Goal: Task Accomplishment & Management: Complete application form

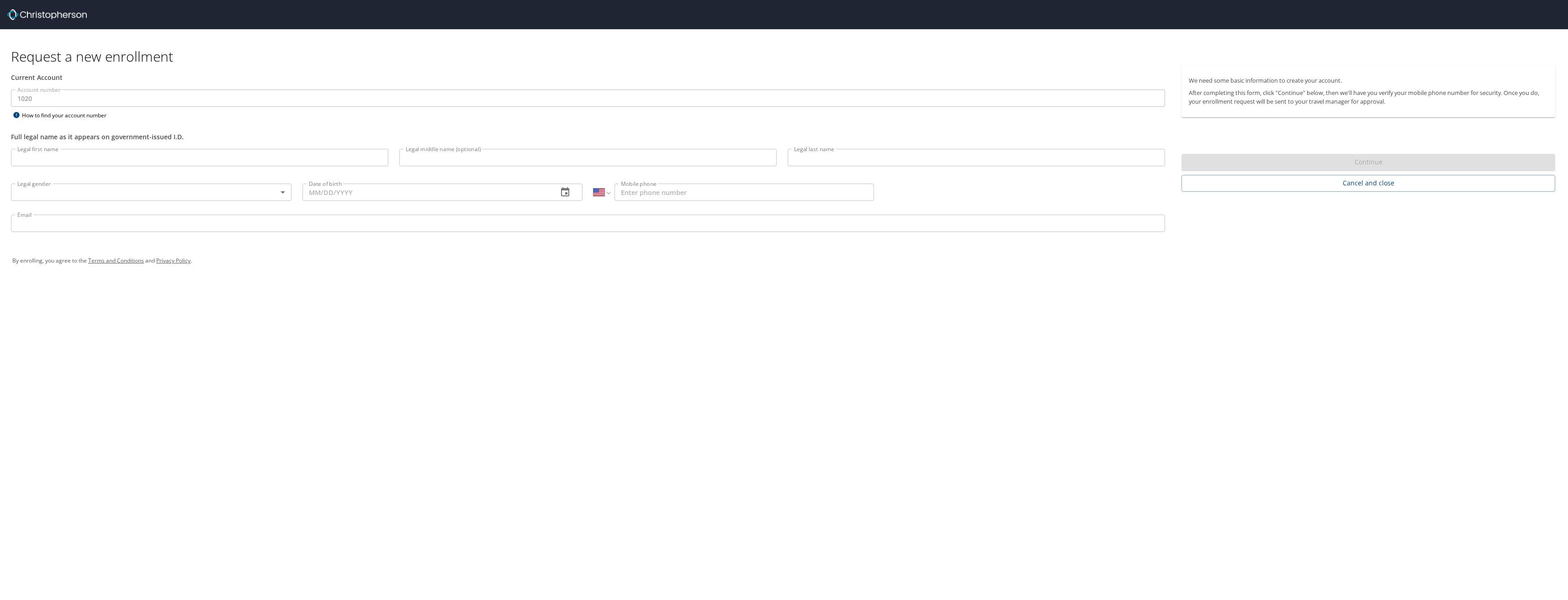
select select "US"
click at [96, 159] on input "Legal first name" at bounding box center [200, 158] width 377 height 18
drag, startPoint x: 212, startPoint y: 299, endPoint x: 208, endPoint y: 293, distance: 7.2
click at [212, 299] on div "Request a new enrollment Current Account Account number 1020 Account number How…" at bounding box center [784, 300] width 1568 height 600
click at [137, 158] on input "Legal first name" at bounding box center [200, 158] width 377 height 18
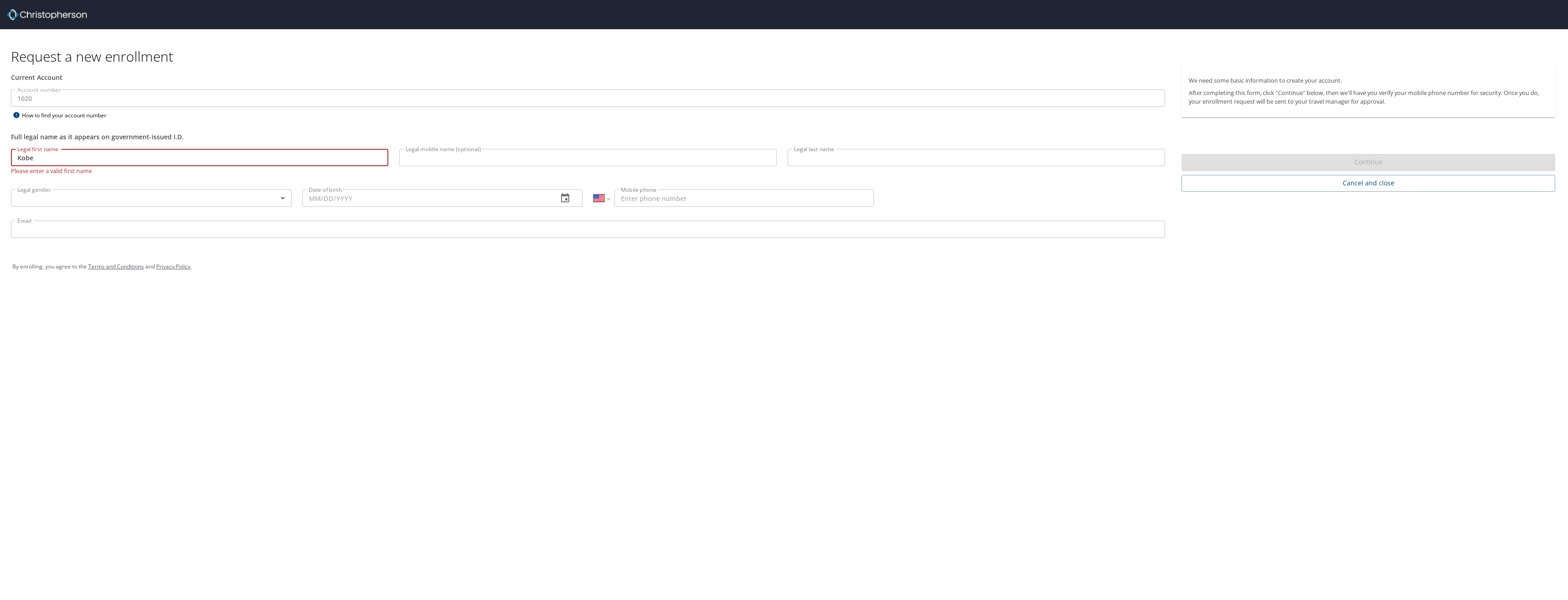
type input "Kobe"
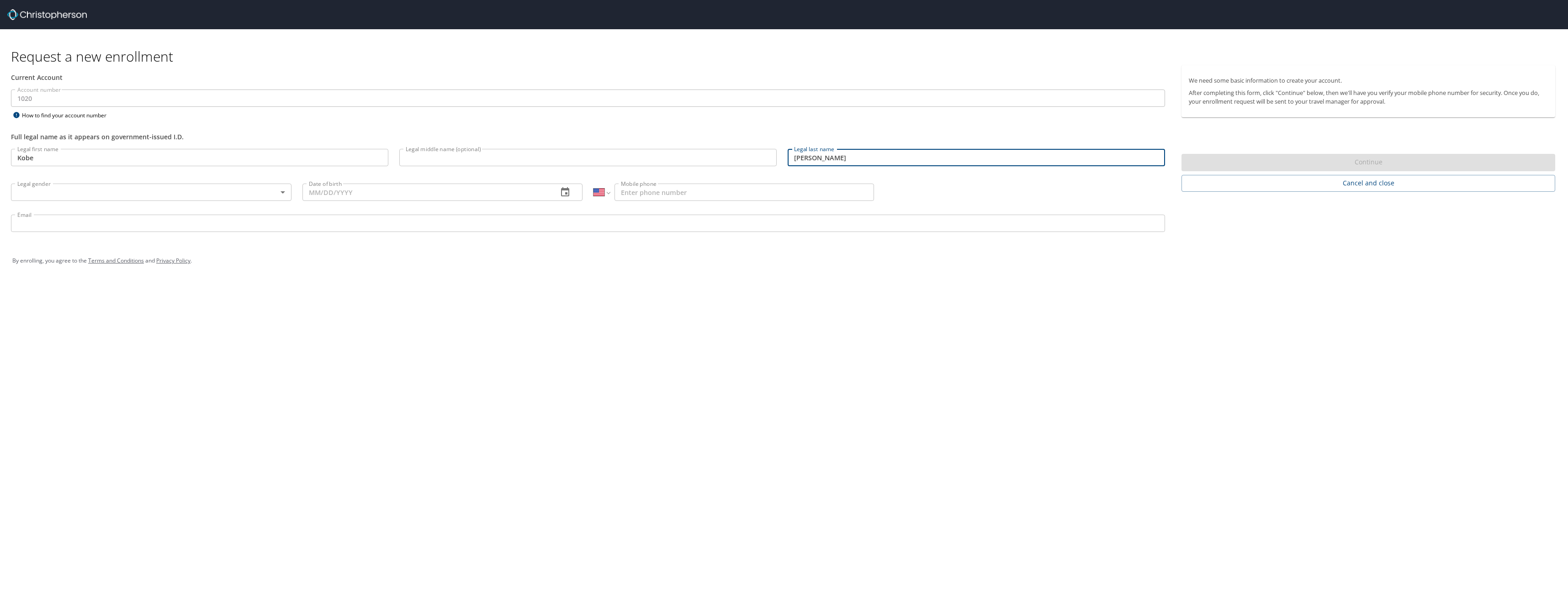
type input "[PERSON_NAME]"
click at [490, 375] on div "Request a new enrollment Current Account Account number 1020 Account number How…" at bounding box center [784, 300] width 1568 height 600
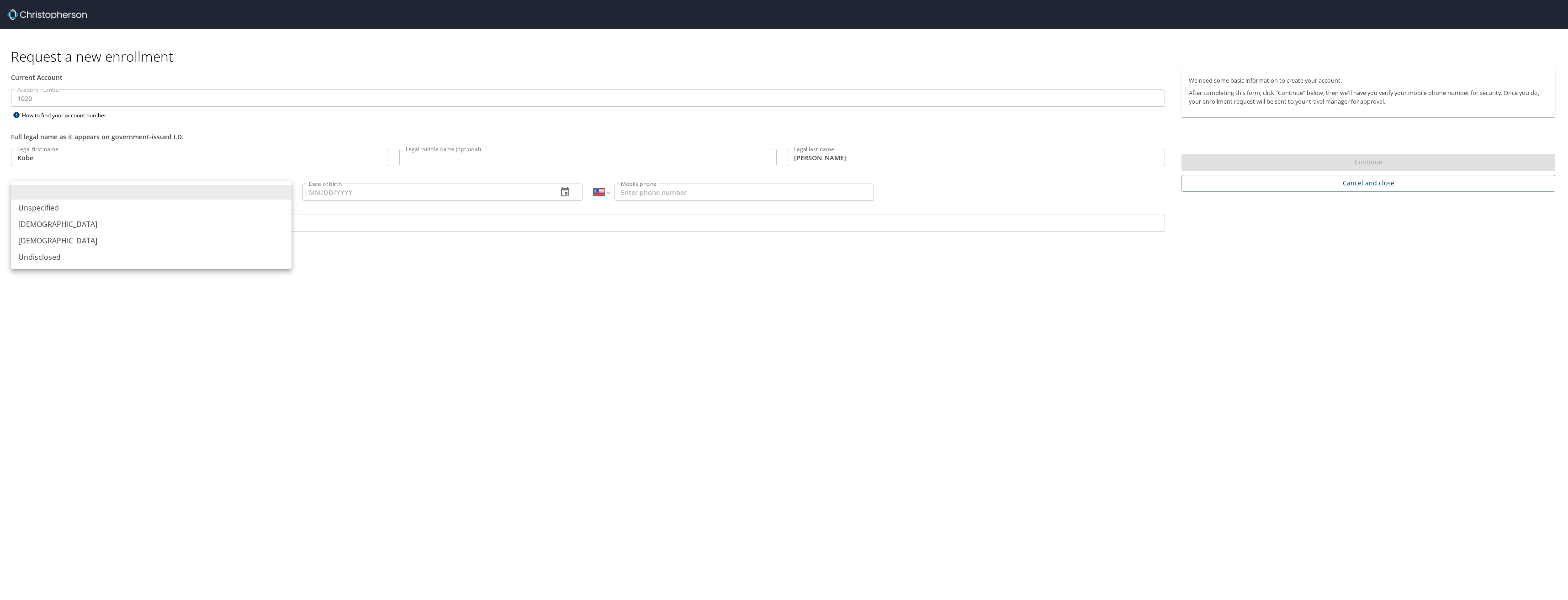
click at [272, 194] on body "Request a new enrollment Current Account Account number 1020 Account number How…" at bounding box center [784, 300] width 1568 height 600
click at [254, 218] on li "[DEMOGRAPHIC_DATA]" at bounding box center [151, 224] width 280 height 17
type input "[DEMOGRAPHIC_DATA]"
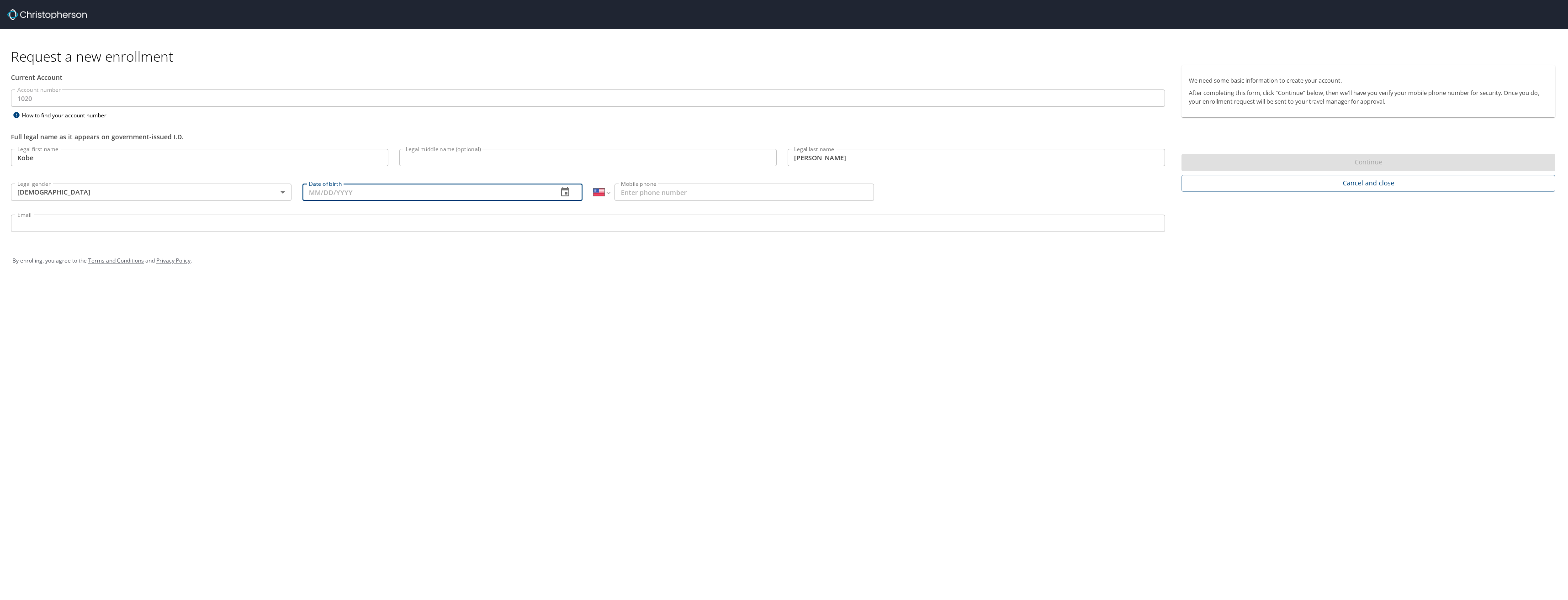
click at [325, 194] on input "Date of birth" at bounding box center [427, 193] width 248 height 18
click at [559, 197] on button "button" at bounding box center [565, 193] width 22 height 22
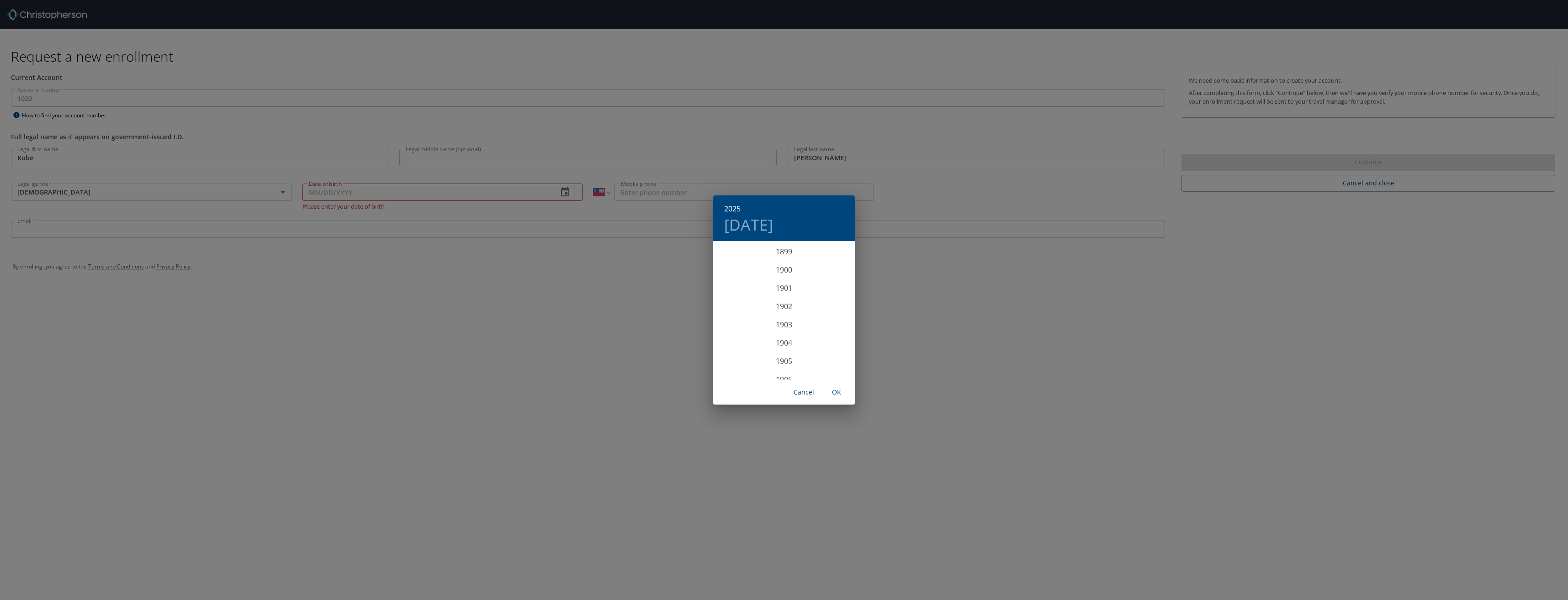
scroll to position [2246, 0]
click at [765, 225] on h4 "[DATE]" at bounding box center [748, 224] width 49 height 19
click at [787, 257] on p "[DATE]" at bounding box center [784, 255] width 98 height 11
click at [736, 207] on h6 "2025" at bounding box center [732, 208] width 17 height 13
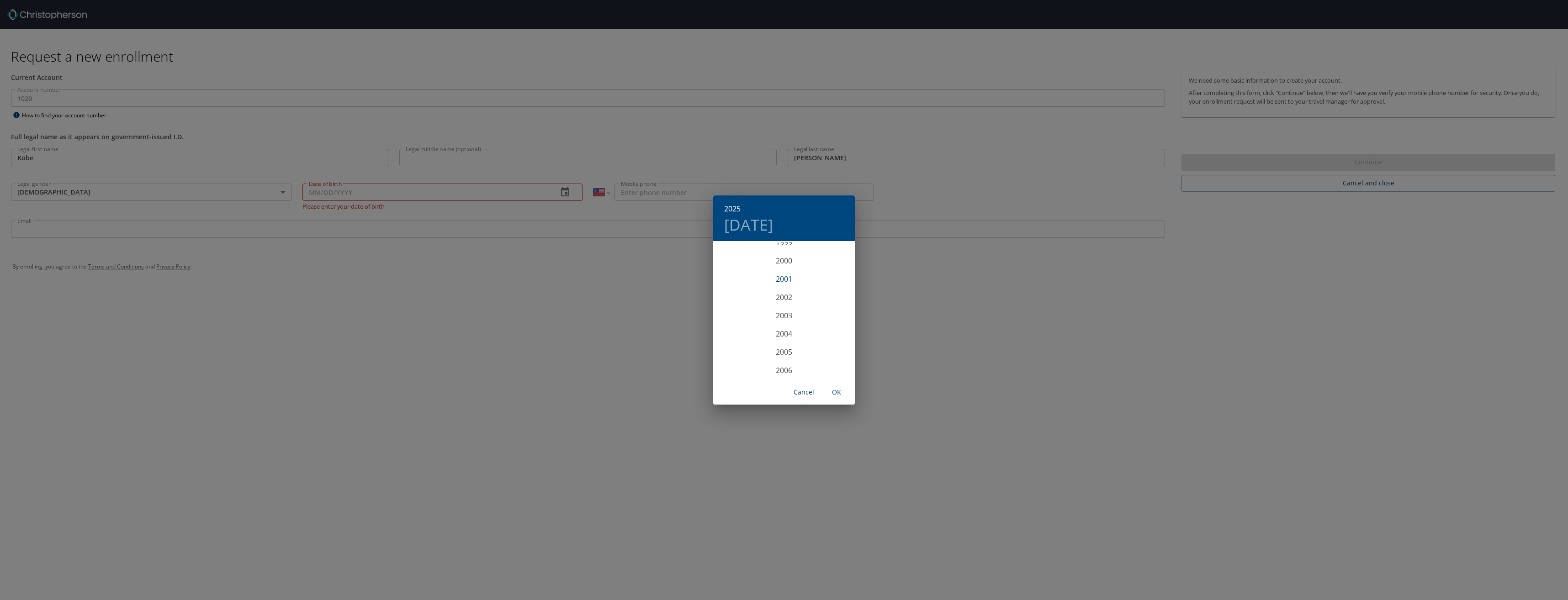
click at [790, 280] on div "2001" at bounding box center [784, 279] width 142 height 18
click at [745, 228] on h4 "[DATE]" at bounding box center [748, 224] width 49 height 19
click at [846, 255] on icon "button" at bounding box center [844, 255] width 11 height 11
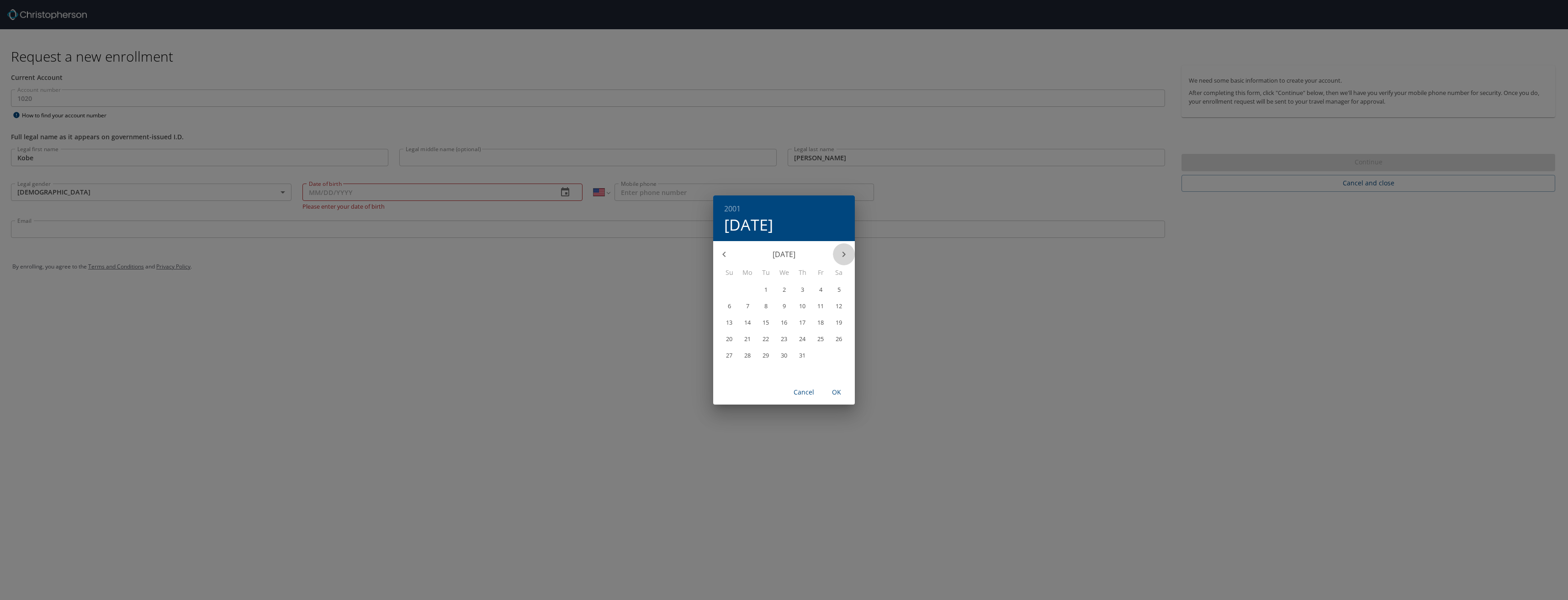
click at [846, 255] on icon "button" at bounding box center [844, 255] width 11 height 11
click at [727, 259] on icon "button" at bounding box center [724, 255] width 11 height 11
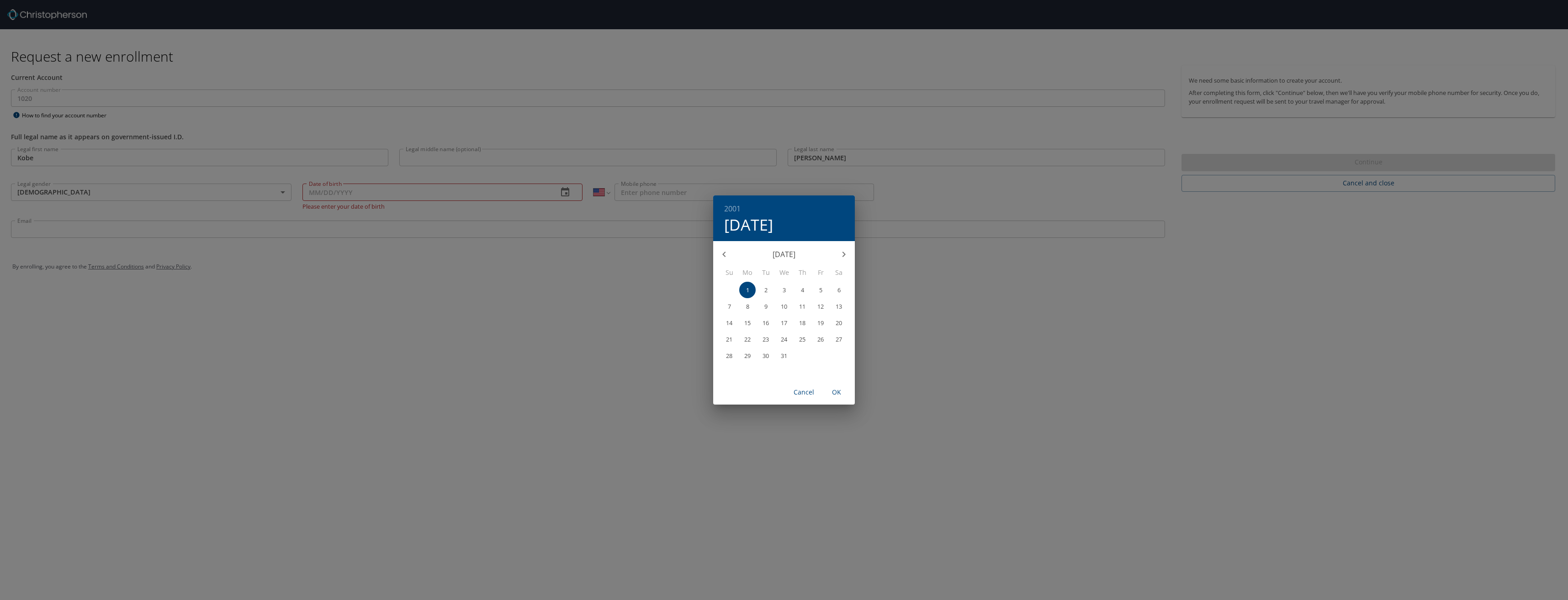
click at [727, 259] on icon "button" at bounding box center [724, 255] width 11 height 11
click at [843, 255] on icon "button" at bounding box center [844, 255] width 11 height 11
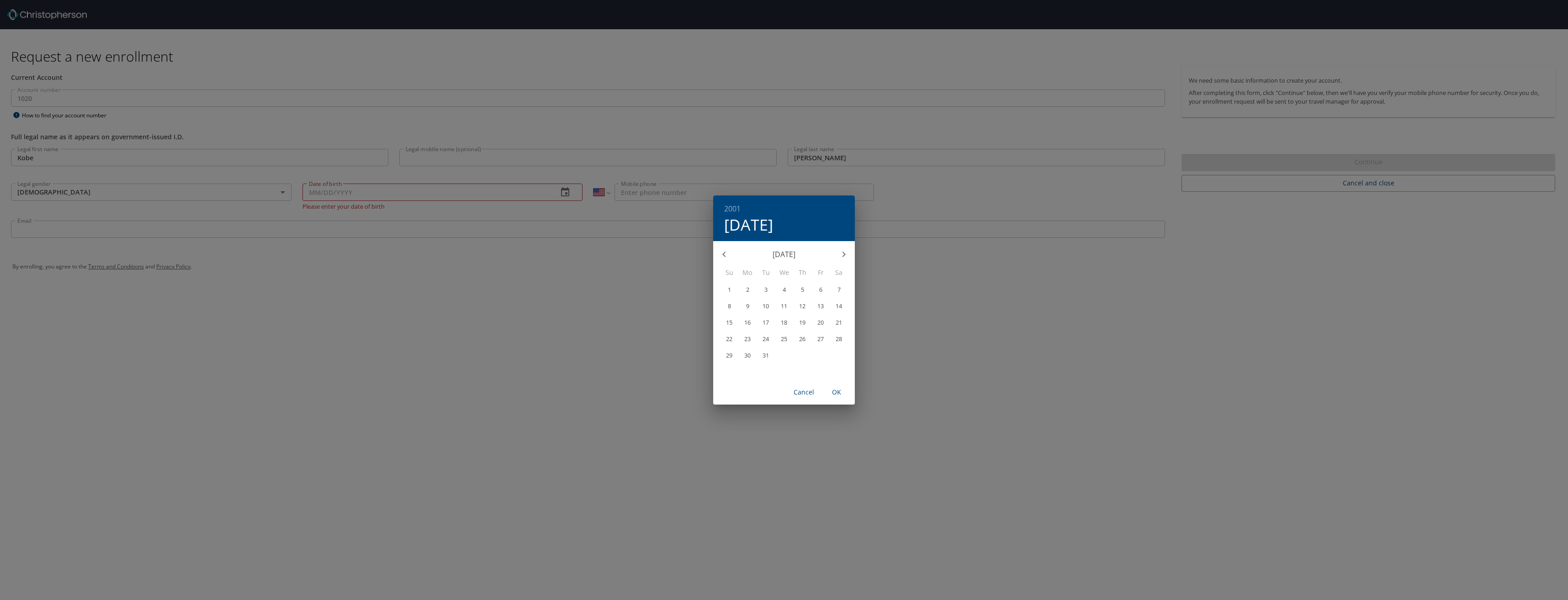
click at [747, 287] on p "2" at bounding box center [748, 289] width 3 height 6
click at [834, 394] on span "OK" at bounding box center [837, 392] width 22 height 11
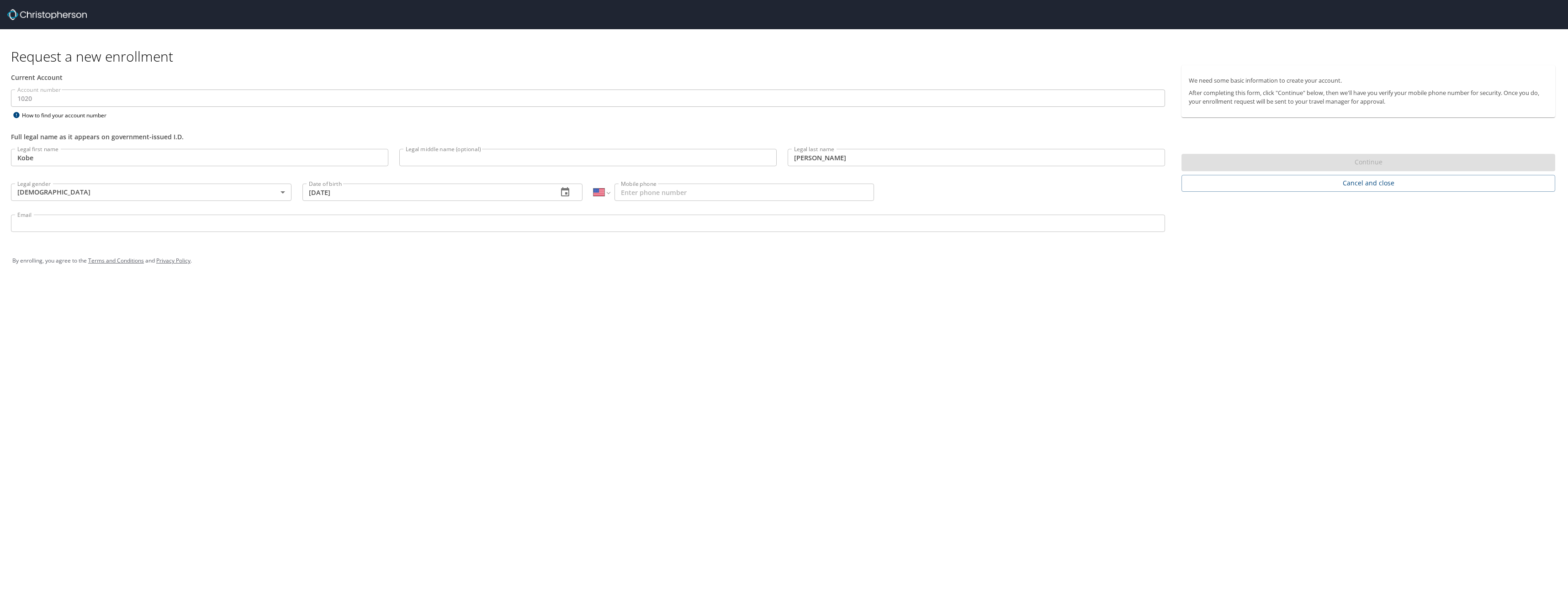
type input "[DATE]"
click at [675, 202] on p at bounding box center [733, 201] width 280 height 2
click at [681, 193] on input "Mobile phone" at bounding box center [744, 193] width 260 height 18
type input "[PHONE_NUMBER]"
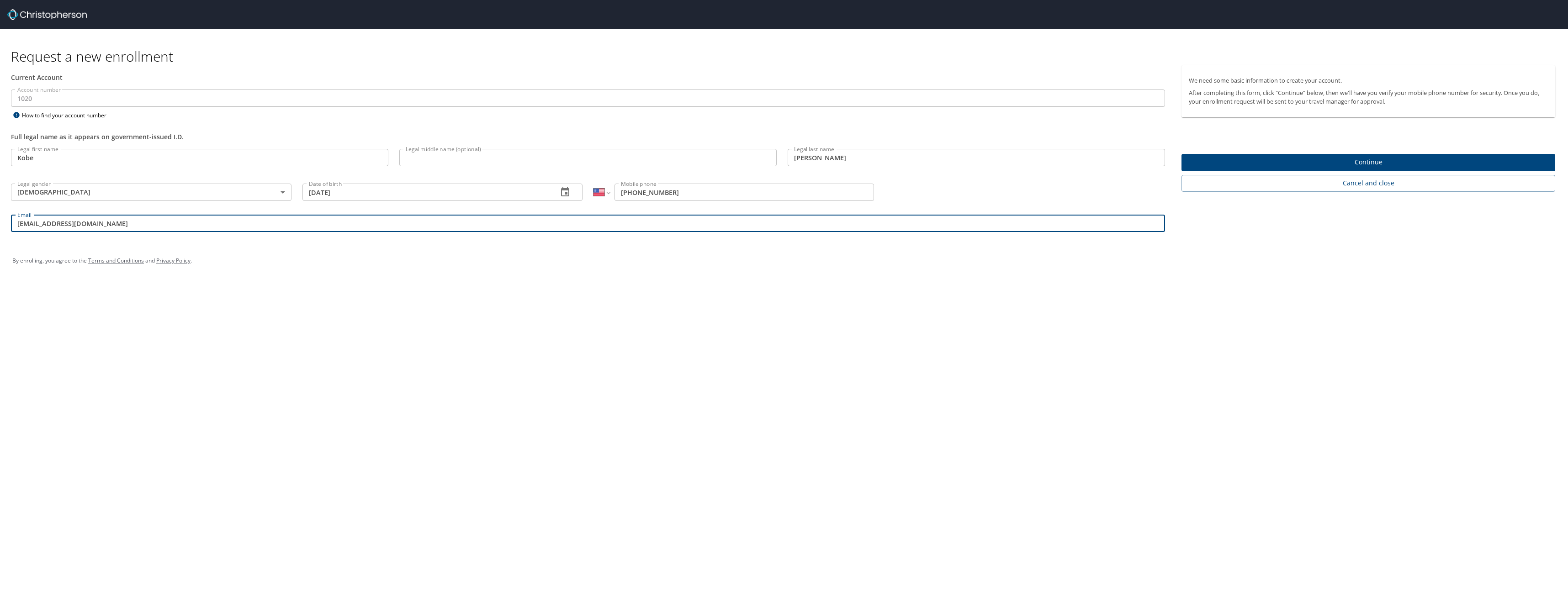
drag, startPoint x: 240, startPoint y: 226, endPoint x: -2, endPoint y: 224, distance: 242.0
click at [0, 224] on html "Request a new enrollment Current Account Account number 1020 Account number How…" at bounding box center [784, 300] width 1568 height 600
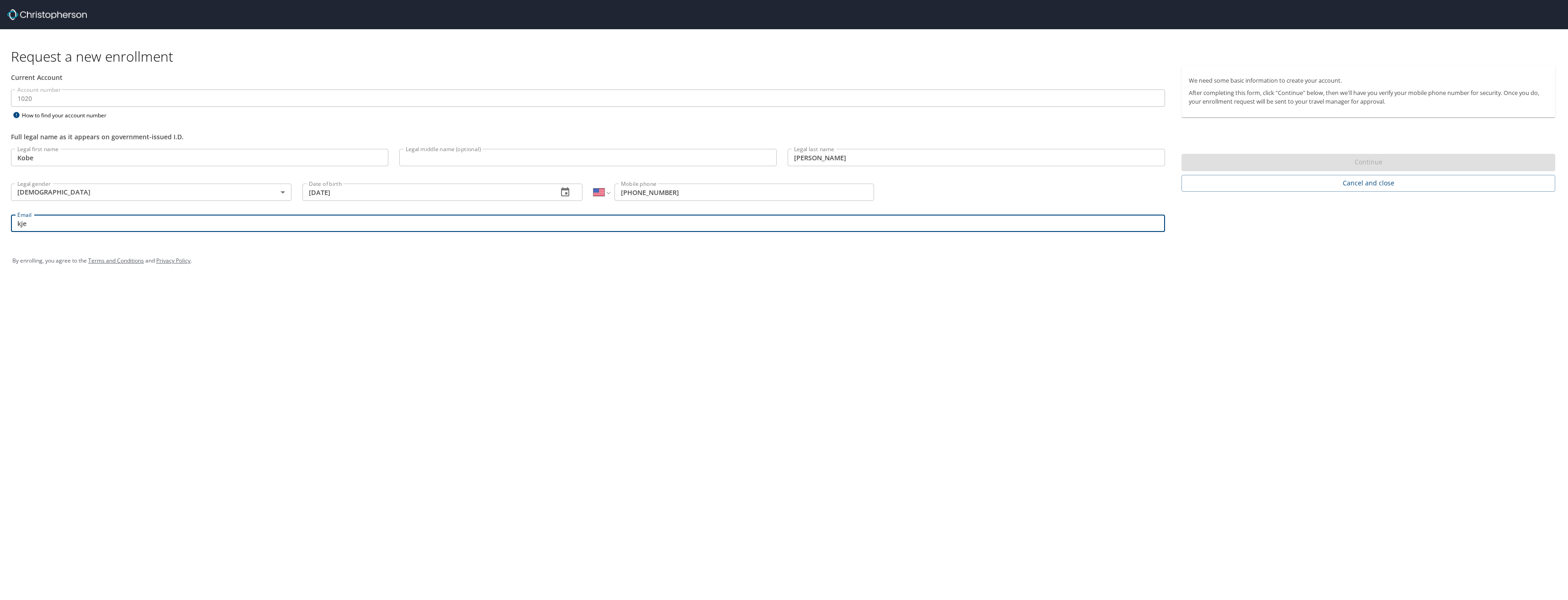
type input "[EMAIL_ADDRESS][DOMAIN_NAME]"
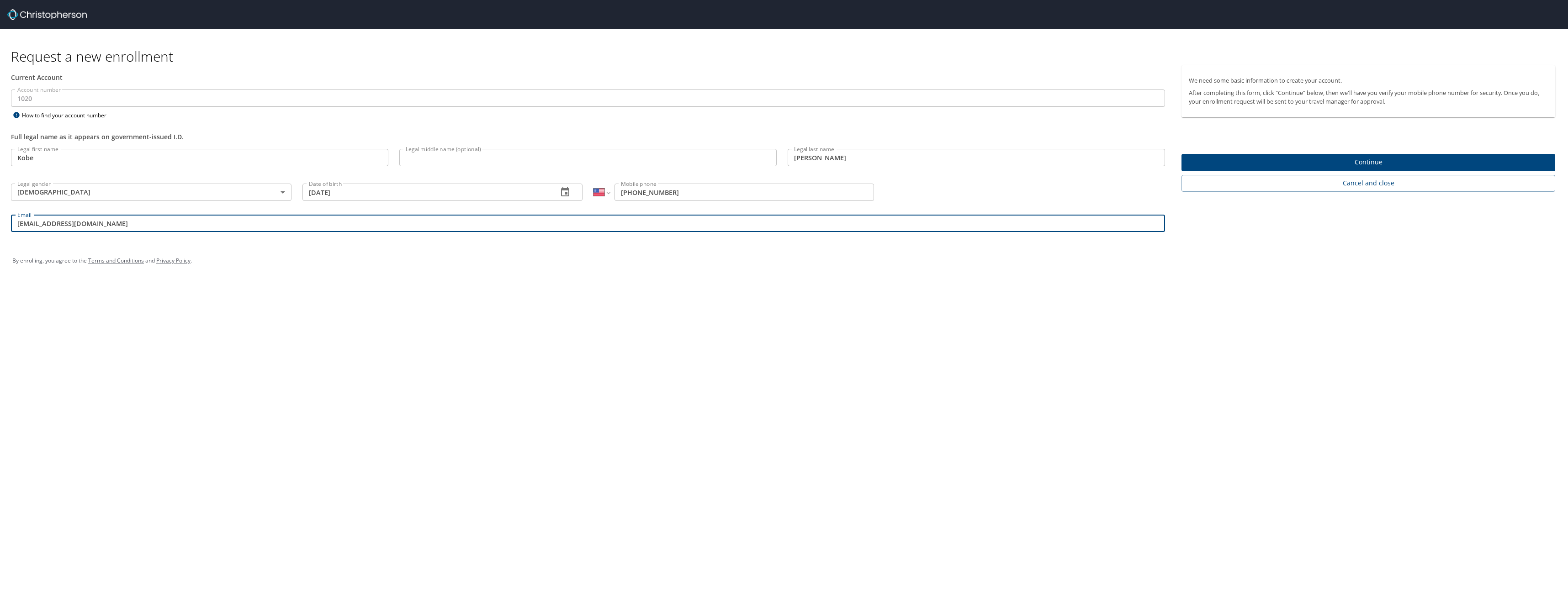
click at [1423, 166] on span "Continue" at bounding box center [1368, 162] width 359 height 11
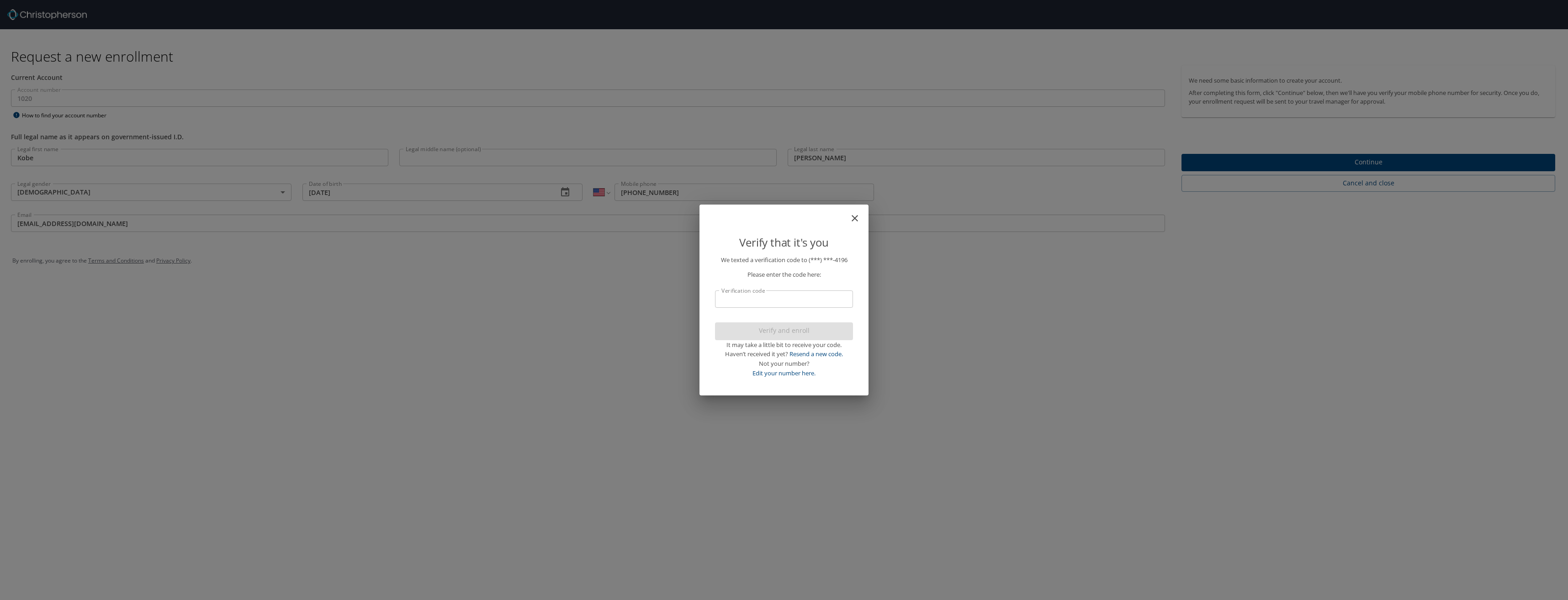
click at [804, 294] on input "Verification code" at bounding box center [784, 299] width 138 height 18
type input "822936"
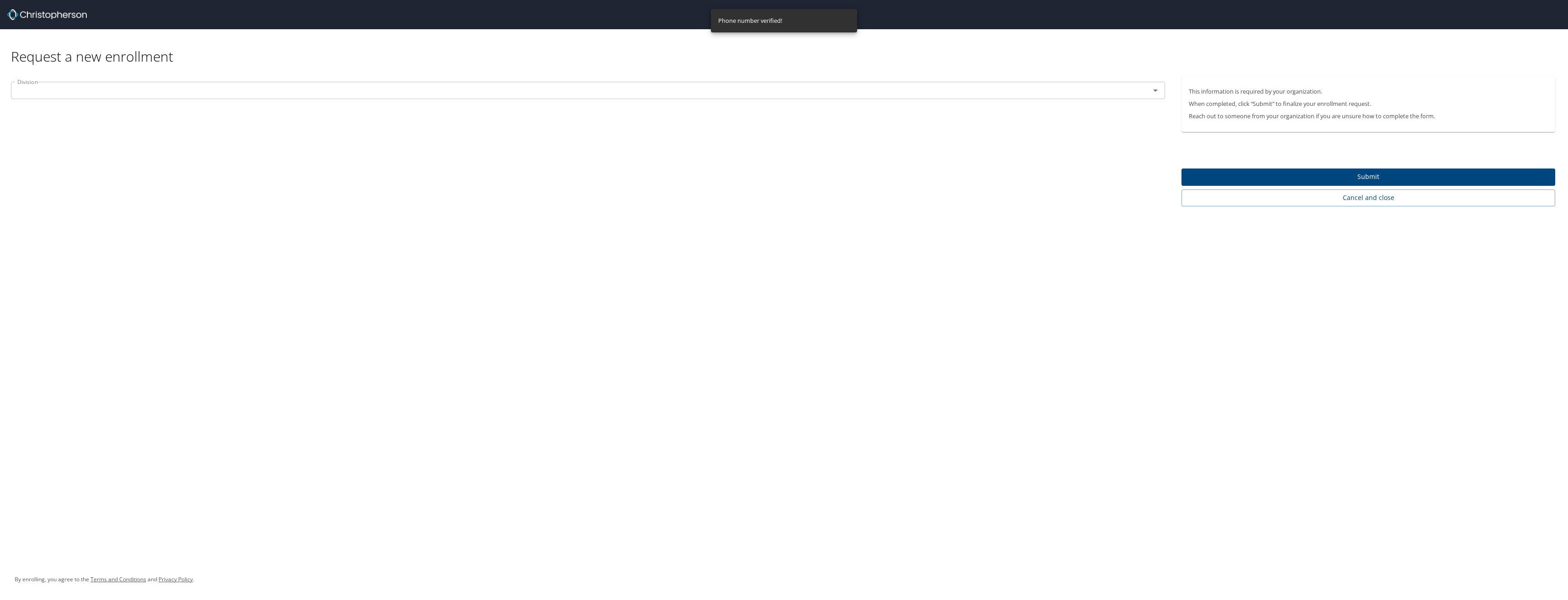
click at [1146, 94] on div at bounding box center [1149, 91] width 24 height 13
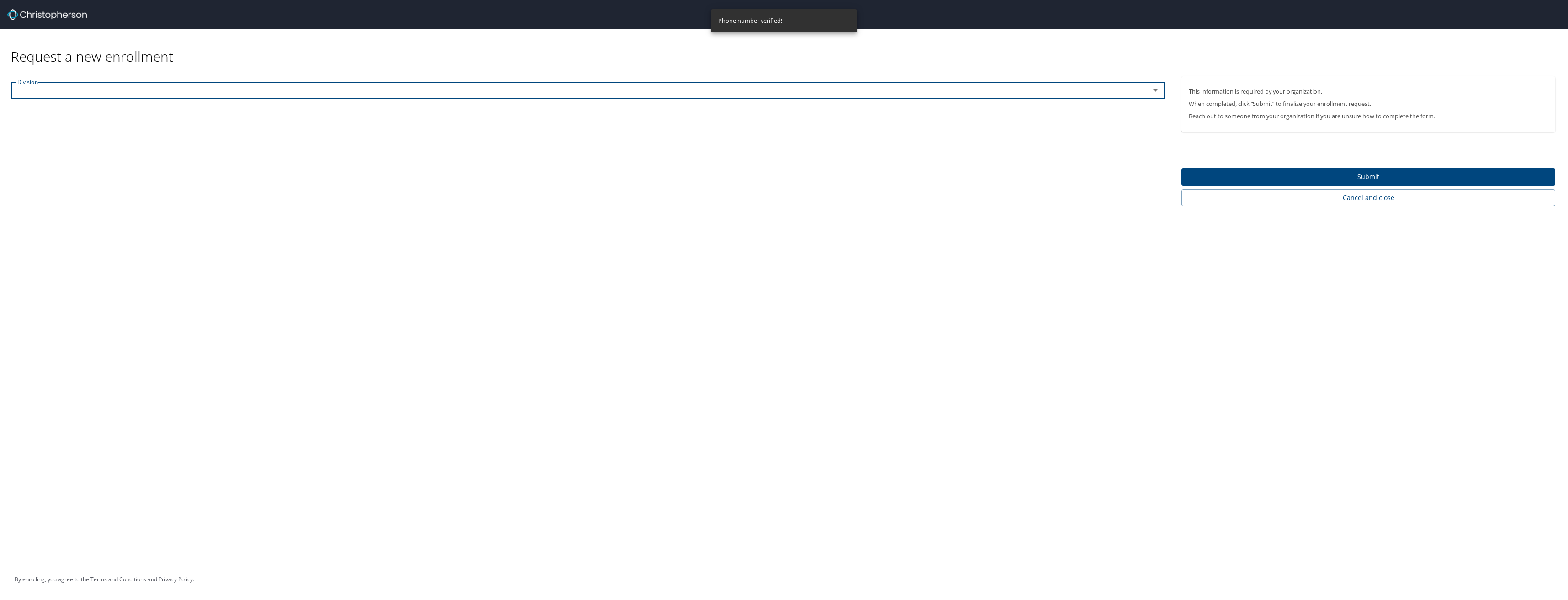
click at [1148, 94] on div at bounding box center [1149, 91] width 24 height 13
click at [1155, 92] on icon "Open" at bounding box center [1155, 91] width 11 height 11
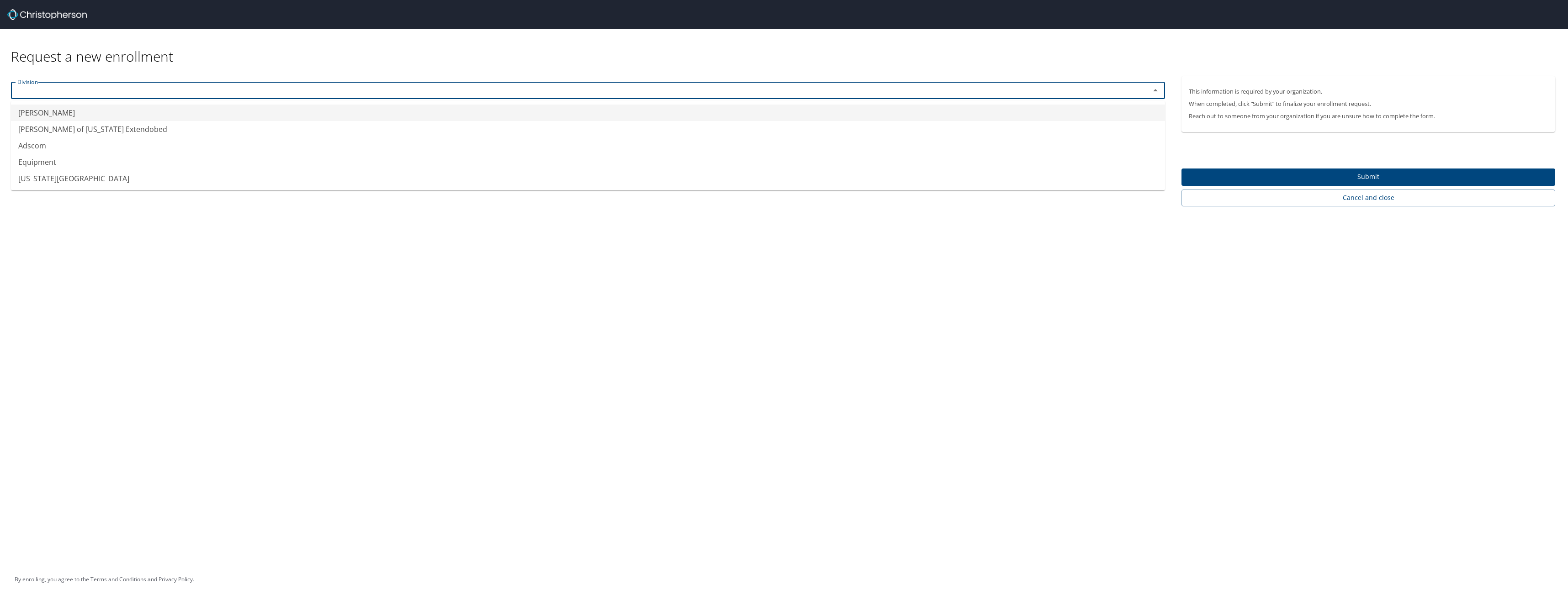
click at [34, 112] on li "[PERSON_NAME]" at bounding box center [588, 112] width 1154 height 17
type input "[PERSON_NAME]"
click at [1292, 167] on div "This information is required by your organization. When completed, click “Submi…" at bounding box center [1371, 141] width 381 height 130
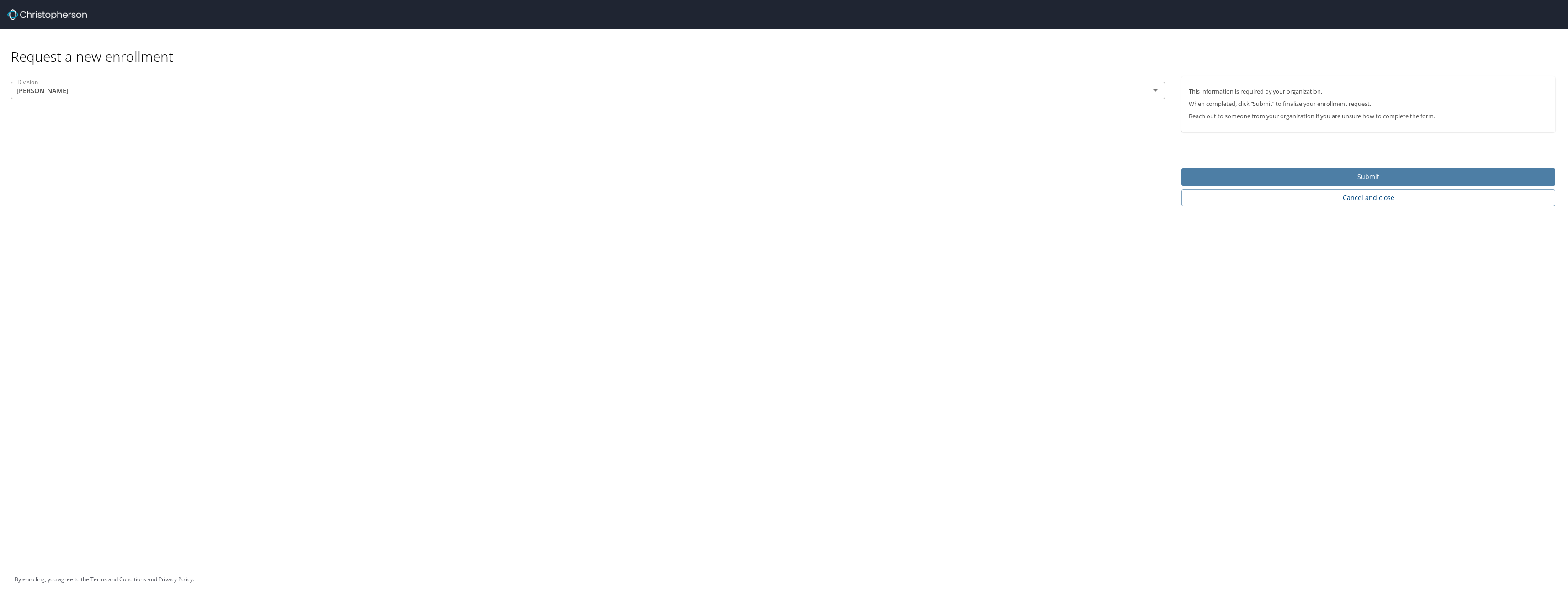
click at [1292, 175] on span "Submit" at bounding box center [1368, 177] width 359 height 11
